Goal: Task Accomplishment & Management: Use online tool/utility

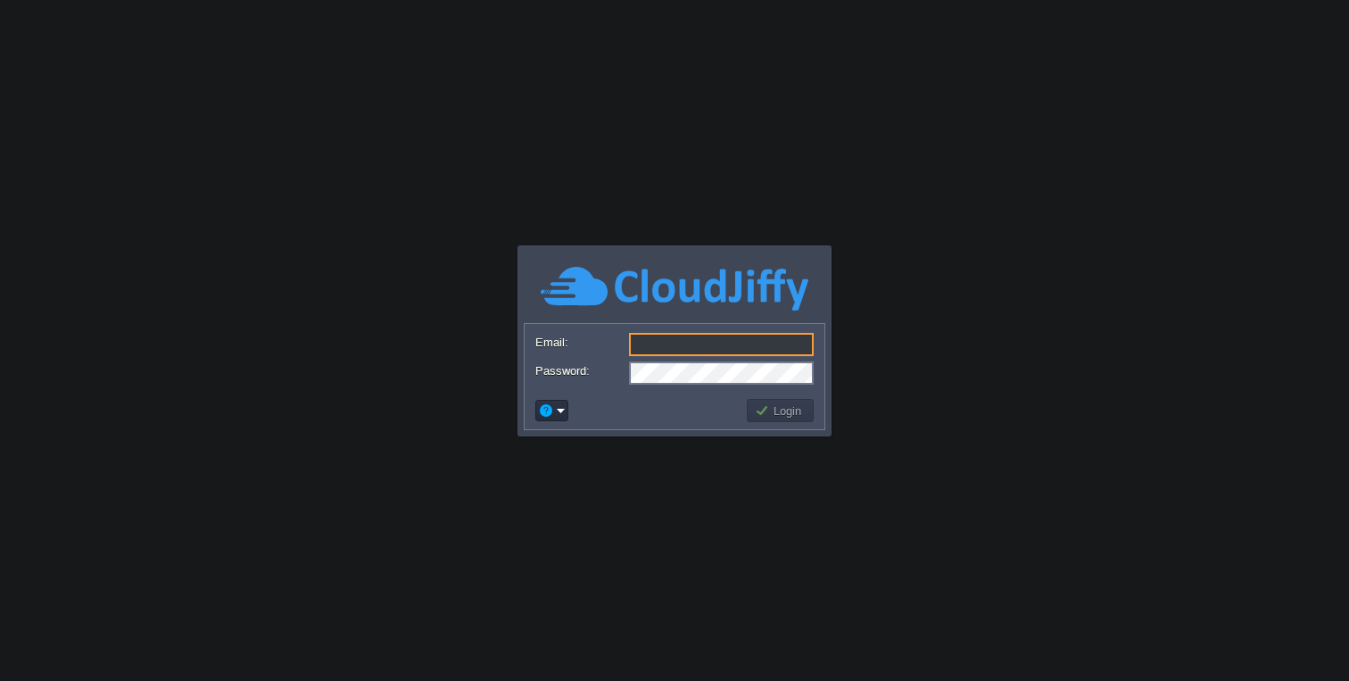
click at [675, 339] on input "Email:" at bounding box center [721, 344] width 185 height 23
type input "[EMAIL_ADDRESS][DOMAIN_NAME]"
click at [759, 423] on td "Login" at bounding box center [780, 410] width 72 height 29
click at [763, 418] on button "Login" at bounding box center [781, 410] width 52 height 16
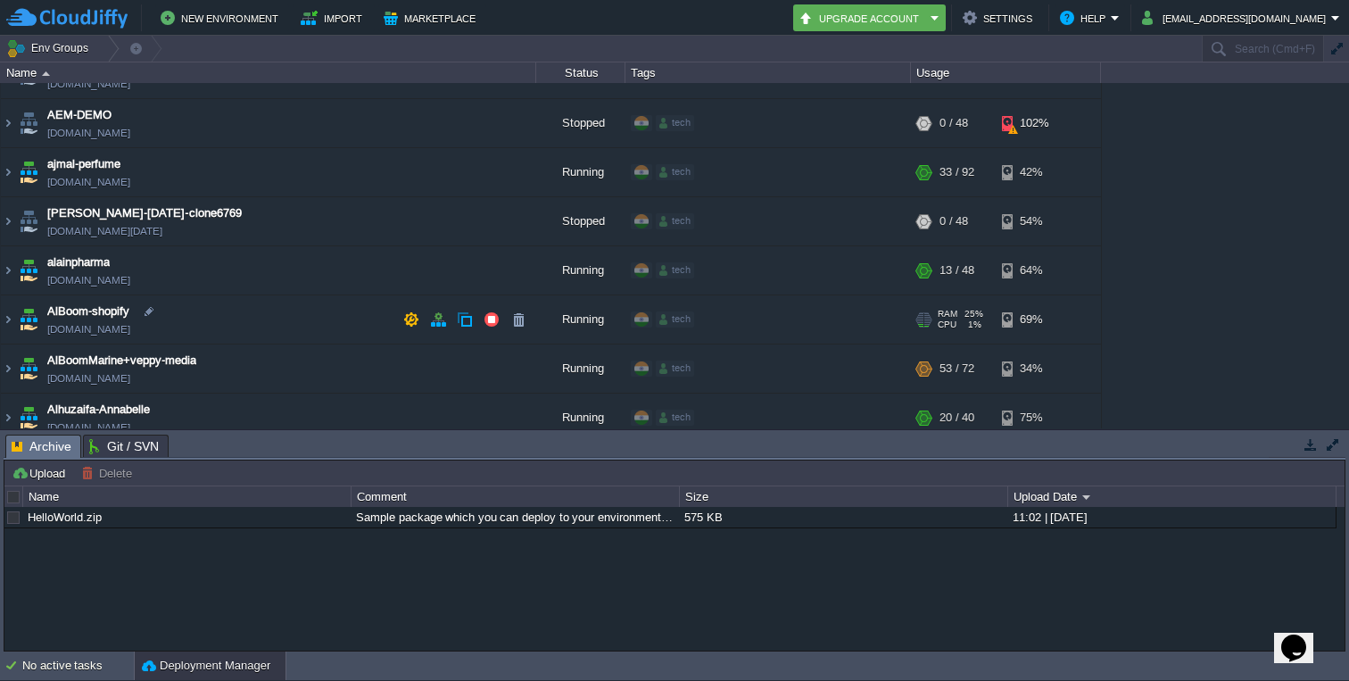
scroll to position [37, 0]
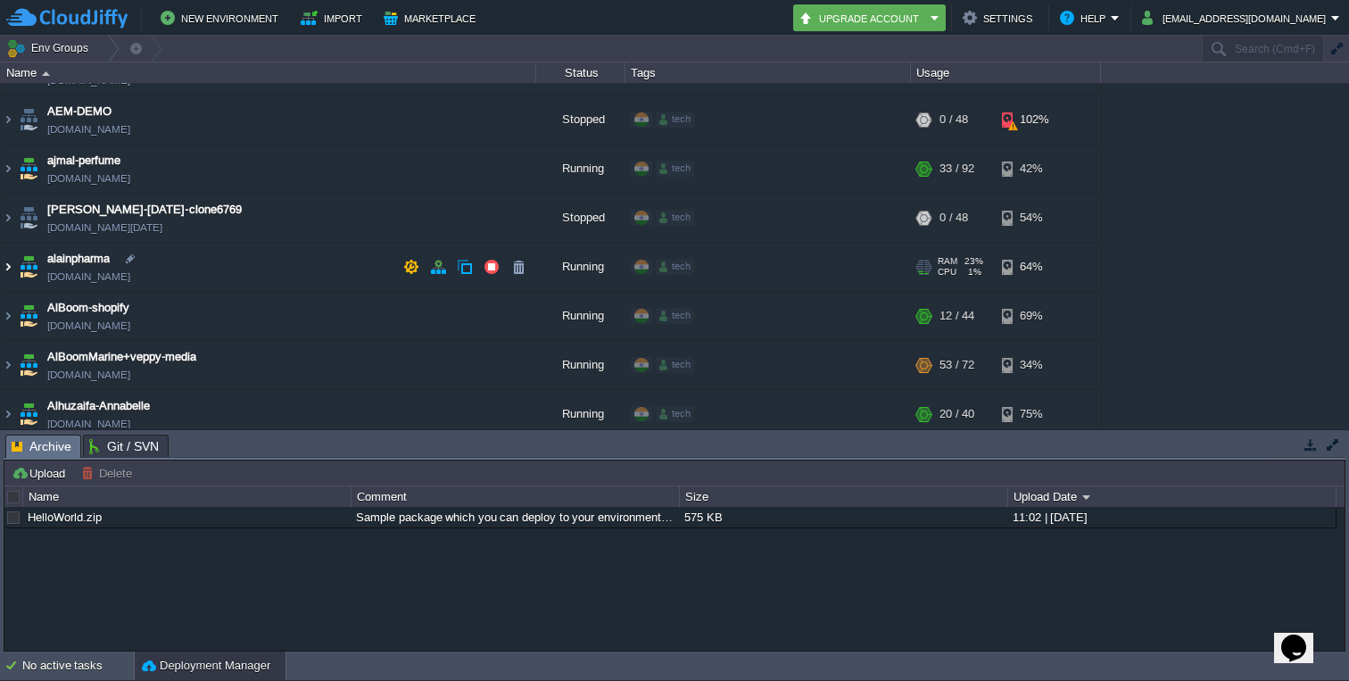
click at [11, 264] on img at bounding box center [8, 267] width 14 height 48
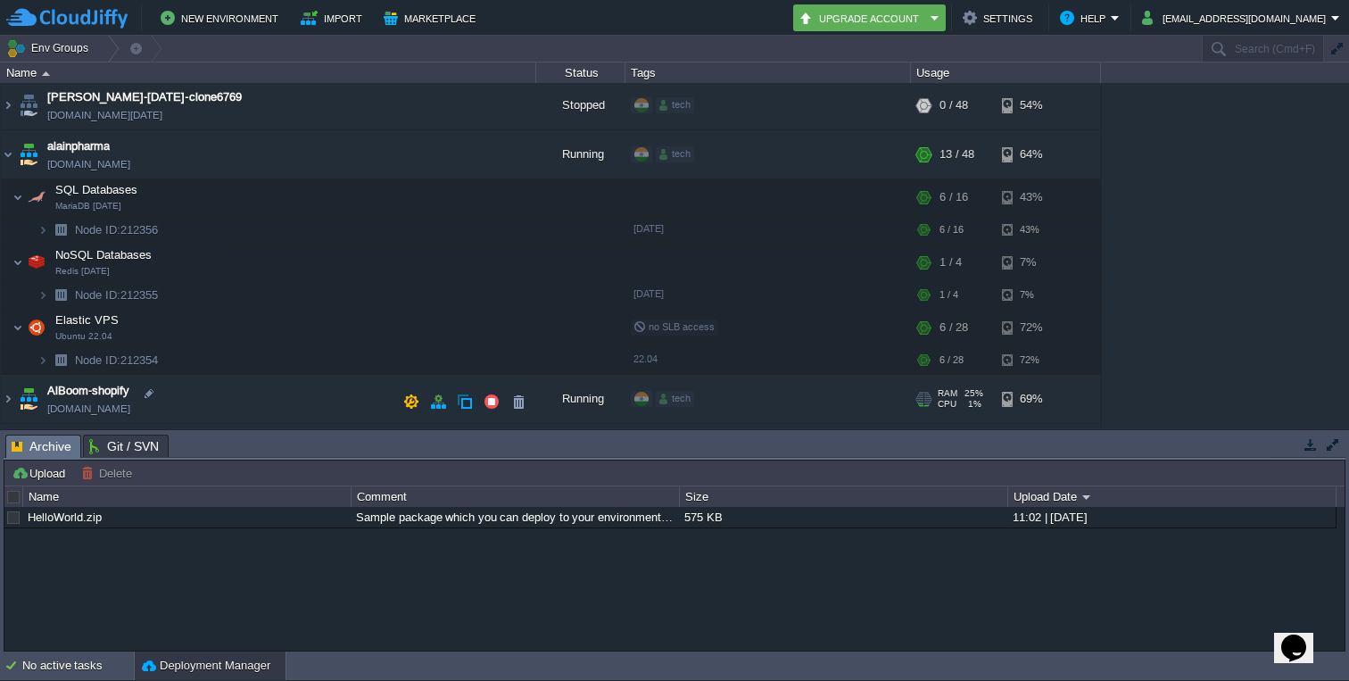
scroll to position [159, 0]
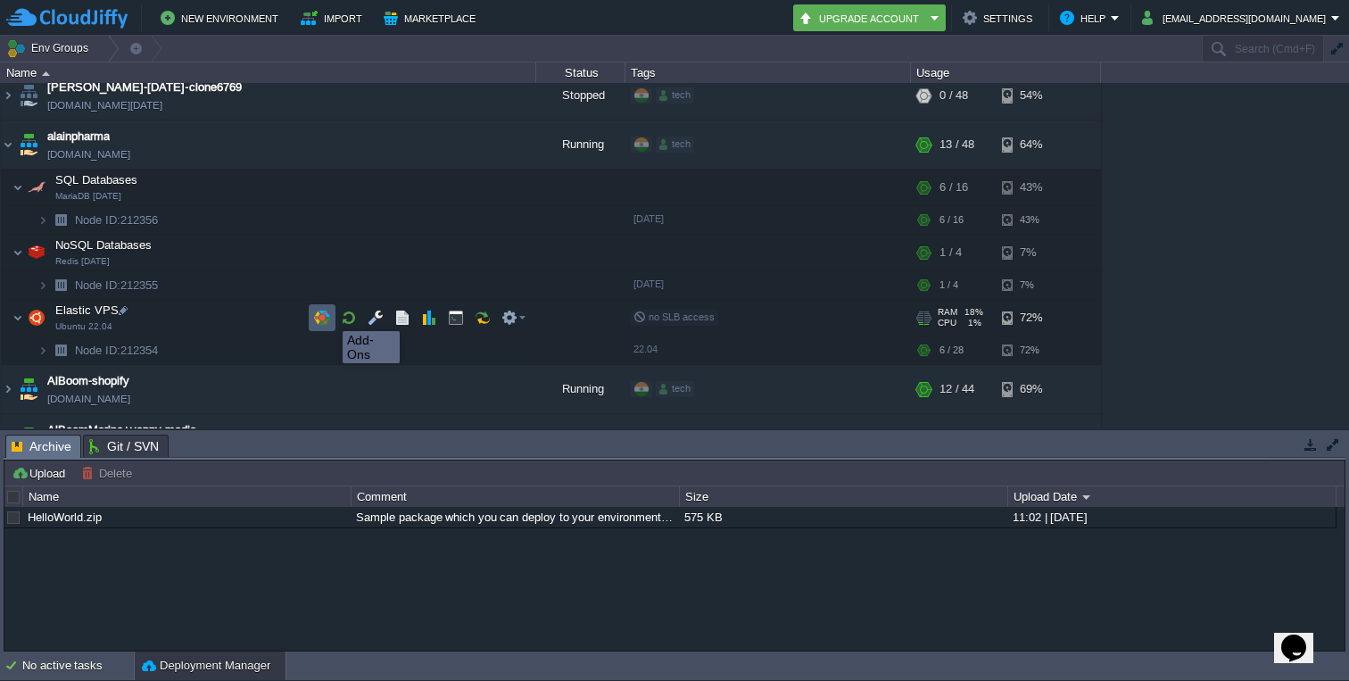
click at [329, 315] on button "button" at bounding box center [322, 318] width 16 height 16
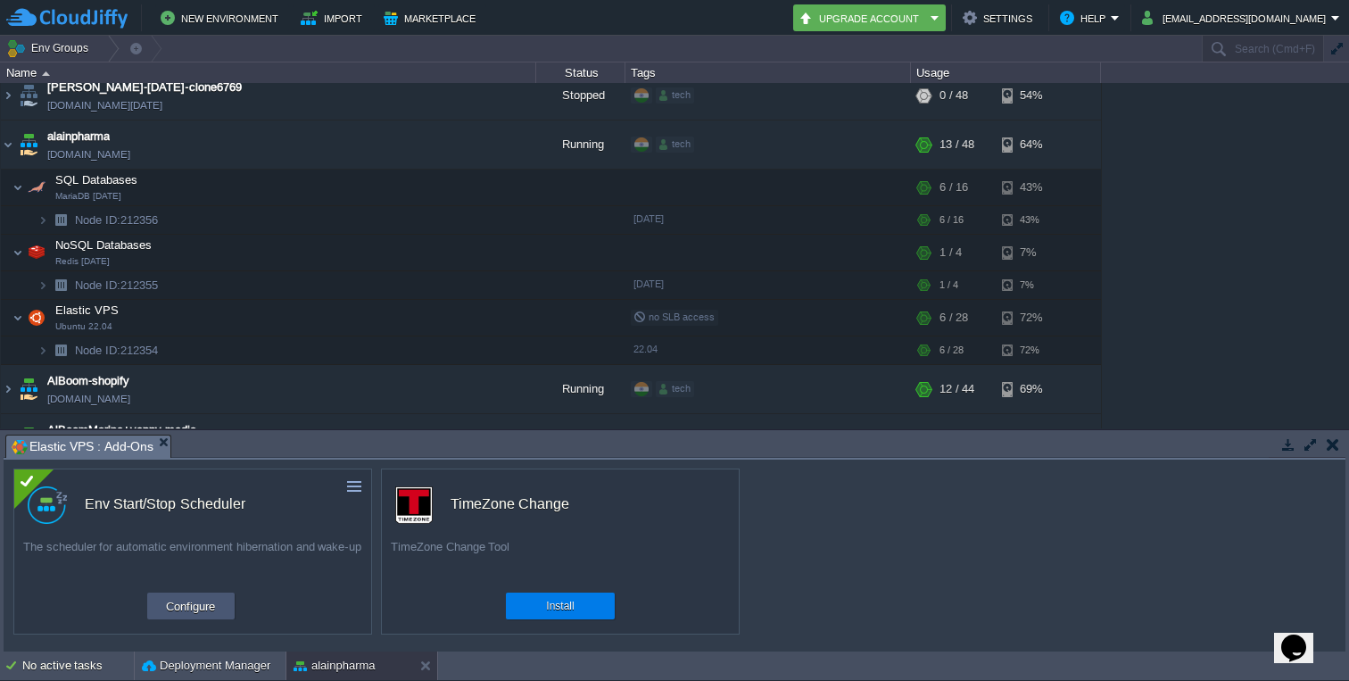
click at [196, 601] on button "Configure" at bounding box center [191, 605] width 60 height 21
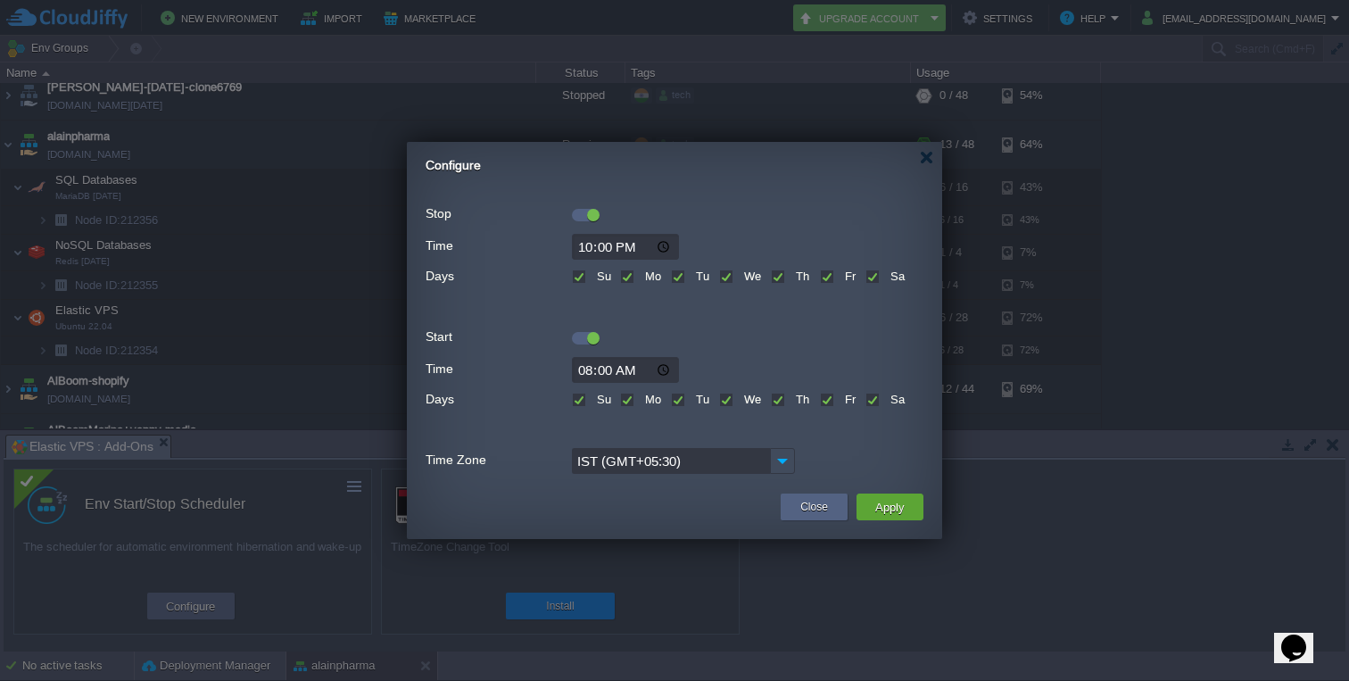
click at [591, 214] on div at bounding box center [593, 215] width 12 height 12
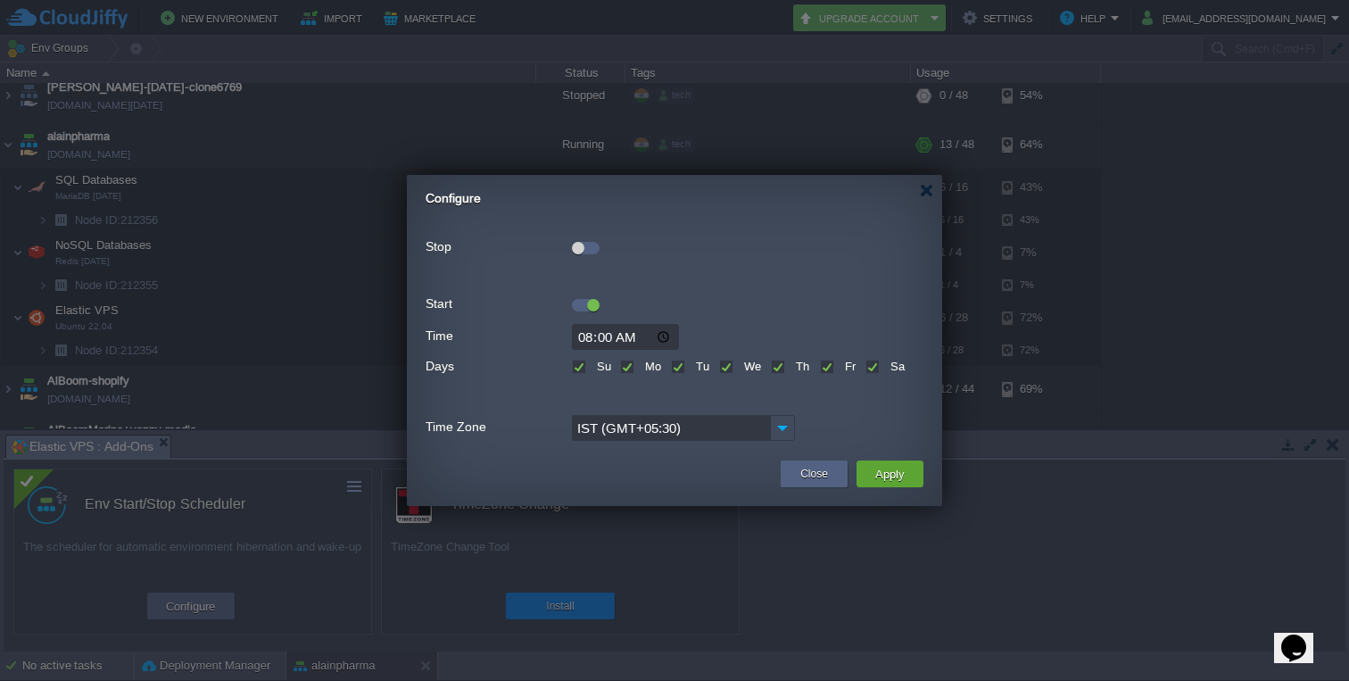
click at [592, 337] on input "08:00" at bounding box center [625, 337] width 107 height 26
type input "00:00"
click at [767, 300] on div at bounding box center [675, 302] width 498 height 20
click at [902, 468] on button "Apply" at bounding box center [890, 473] width 40 height 21
